Goal: Find specific page/section: Find specific page/section

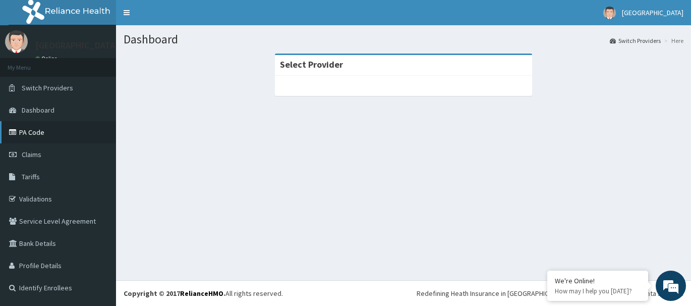
click at [27, 134] on link "PA Code" at bounding box center [58, 132] width 116 height 22
click at [300, 70] on strong "Select Provider" at bounding box center [311, 65] width 63 height 12
click at [366, 70] on div "Select Provider" at bounding box center [403, 65] width 257 height 21
click at [324, 62] on strong "Select Provider" at bounding box center [311, 65] width 63 height 12
click at [322, 68] on strong "Select Provider" at bounding box center [311, 65] width 63 height 12
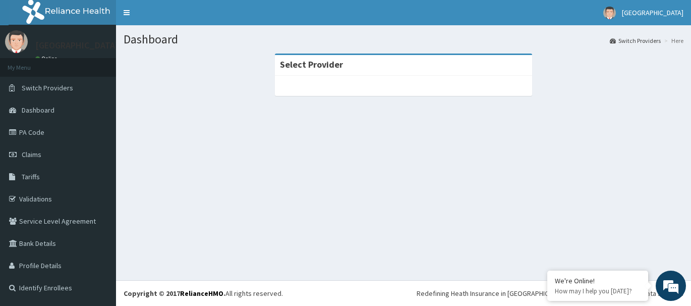
click at [279, 69] on div "Select Provider" at bounding box center [403, 65] width 257 height 21
click at [45, 131] on link "PA Code" at bounding box center [58, 132] width 116 height 22
click at [372, 67] on div "Select Provider" at bounding box center [403, 65] width 257 height 21
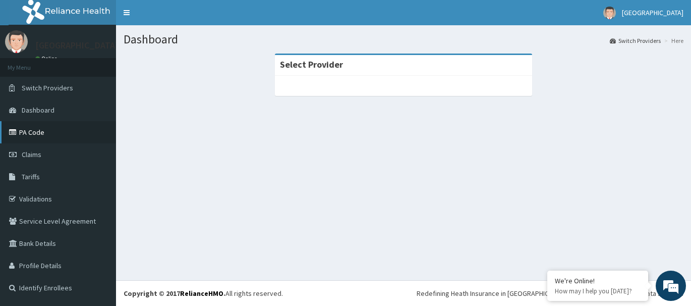
click at [43, 133] on link "PA Code" at bounding box center [58, 132] width 116 height 22
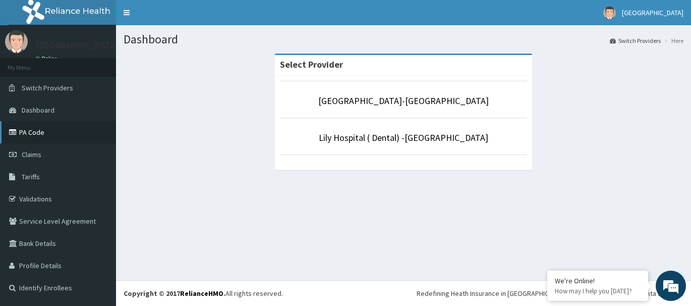
click at [27, 132] on link "PA Code" at bounding box center [58, 132] width 116 height 22
click at [380, 95] on link "[GEOGRAPHIC_DATA]-[GEOGRAPHIC_DATA]" at bounding box center [403, 101] width 171 height 12
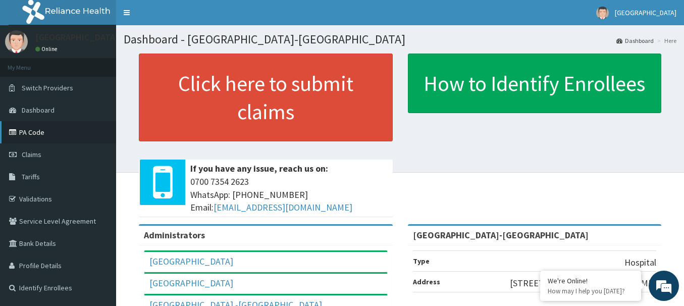
click at [26, 133] on link "PA Code" at bounding box center [58, 132] width 116 height 22
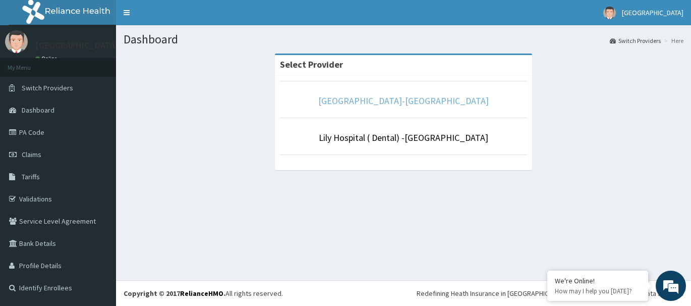
click at [385, 104] on link "[GEOGRAPHIC_DATA]-[GEOGRAPHIC_DATA]" at bounding box center [403, 101] width 171 height 12
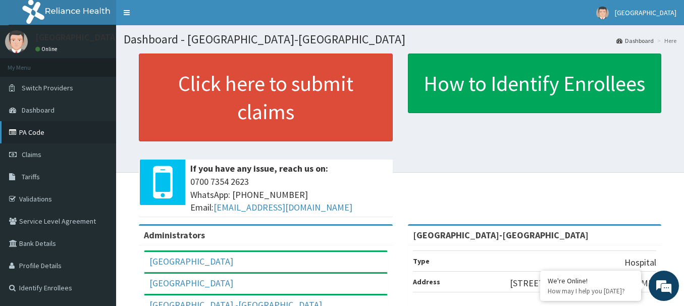
click at [40, 129] on link "PA Code" at bounding box center [58, 132] width 116 height 22
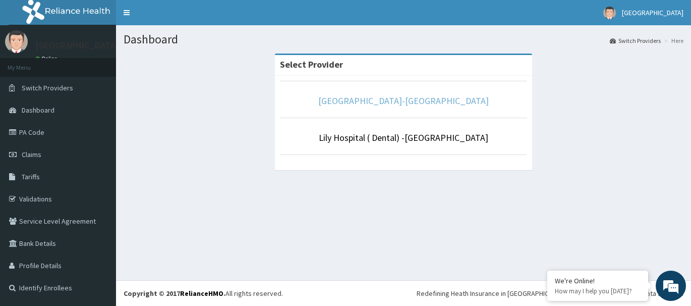
click at [393, 97] on link "[GEOGRAPHIC_DATA]-[GEOGRAPHIC_DATA]" at bounding box center [403, 101] width 171 height 12
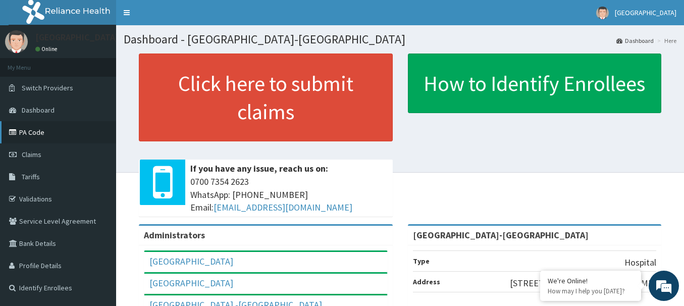
drag, startPoint x: 69, startPoint y: 132, endPoint x: 43, endPoint y: 131, distance: 25.7
click at [43, 131] on link "PA Code" at bounding box center [58, 132] width 116 height 22
